Goal: Navigation & Orientation: Find specific page/section

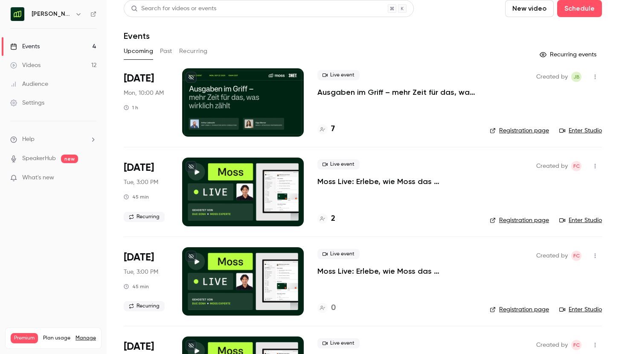
scroll to position [7, 0]
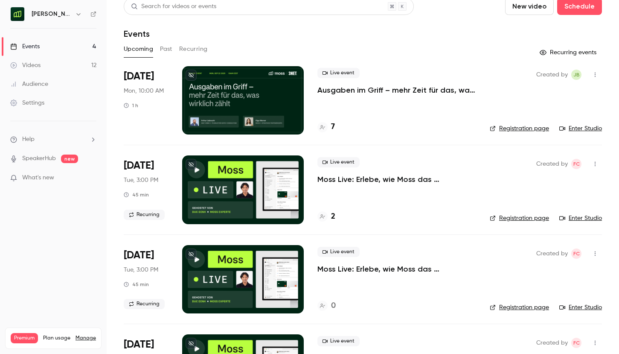
click at [75, 12] on icon "button" at bounding box center [78, 14] width 7 height 7
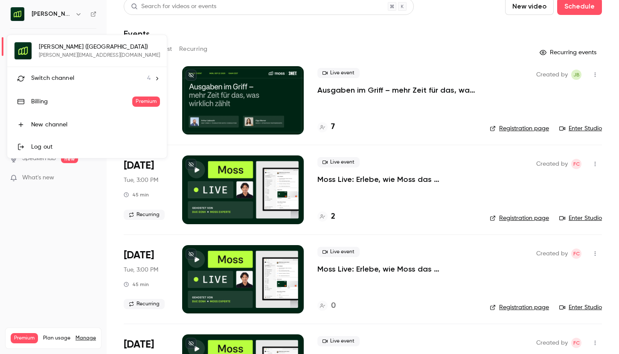
click at [76, 71] on li "Switch channel 4" at bounding box center [87, 78] width 160 height 23
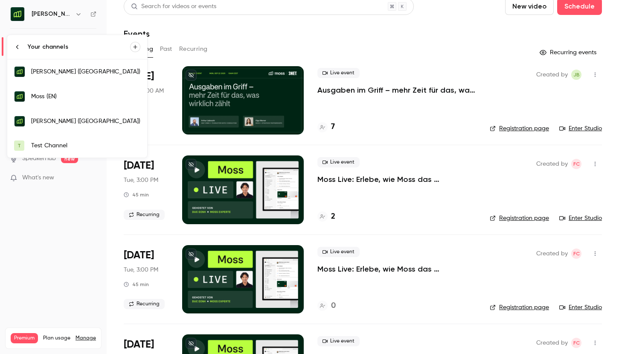
click at [69, 93] on div "Moss (EN)" at bounding box center [85, 96] width 109 height 9
